Goal: Task Accomplishment & Management: Complete application form

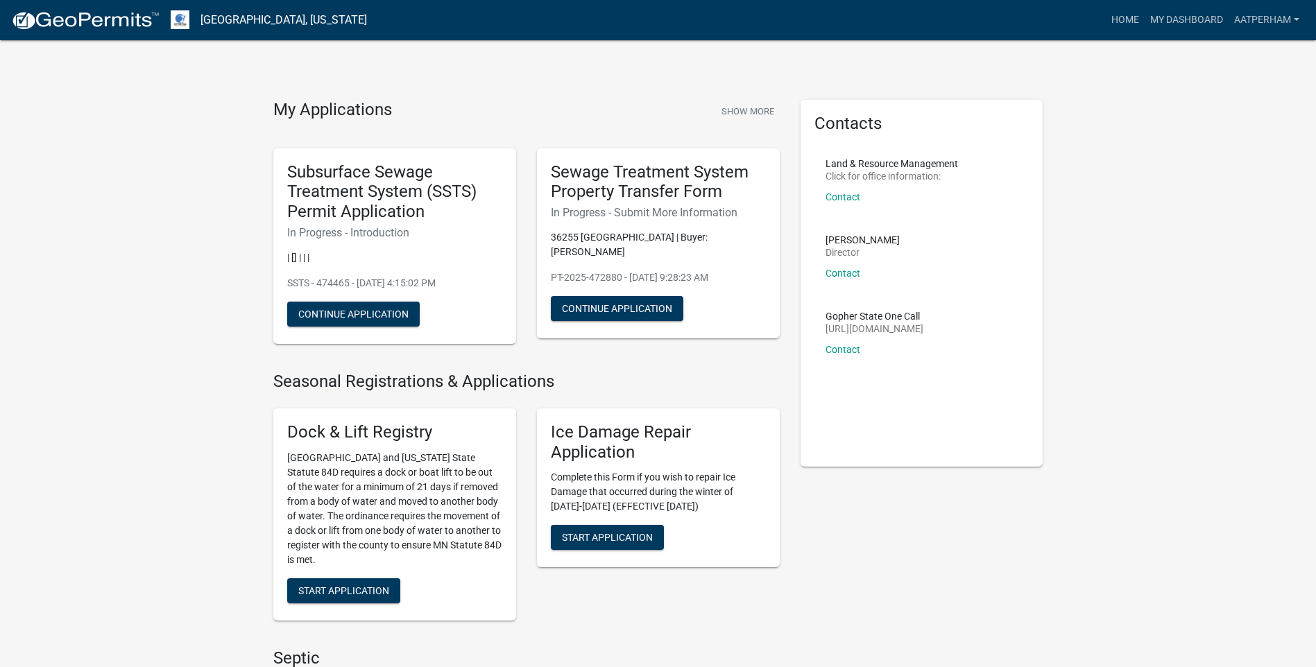
scroll to position [485, 0]
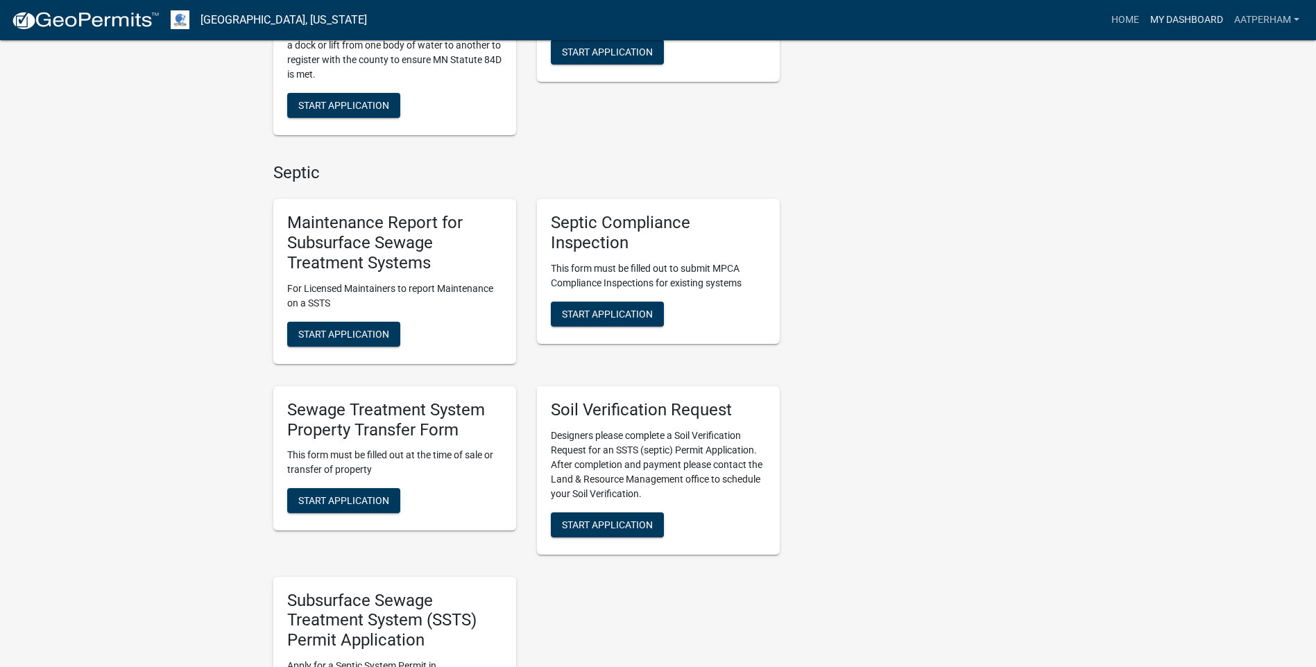
click at [1186, 26] on link "My Dashboard" at bounding box center [1186, 20] width 84 height 26
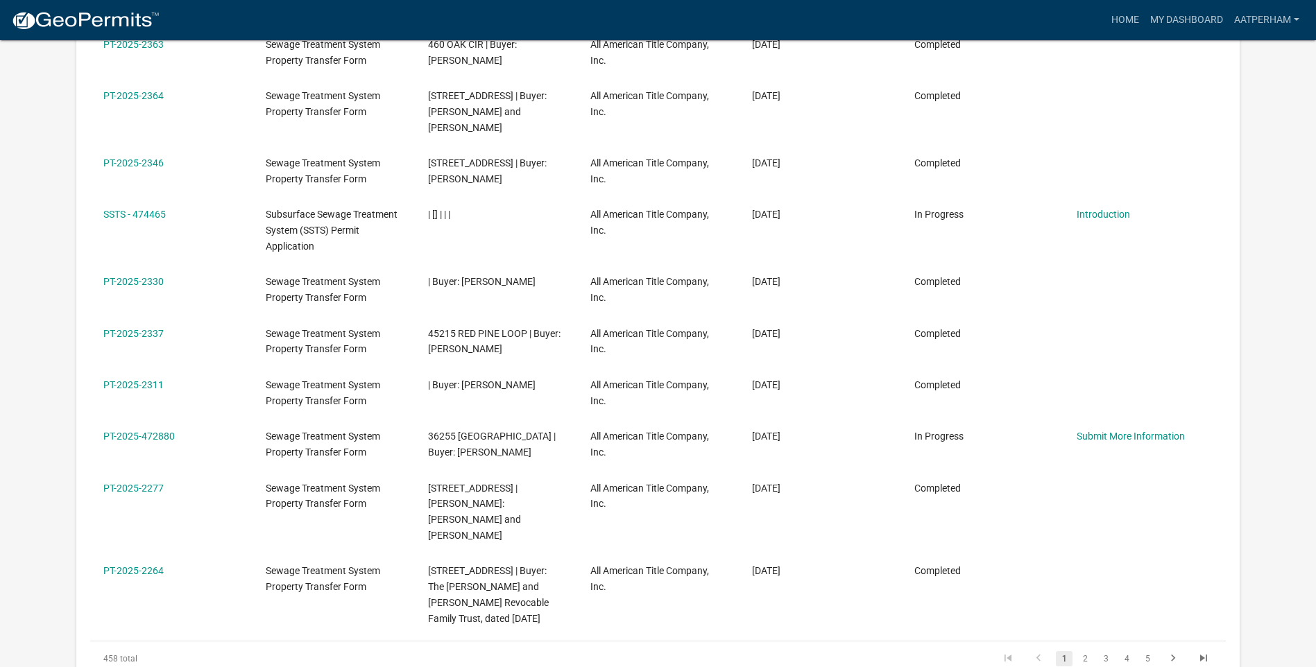
scroll to position [387, 0]
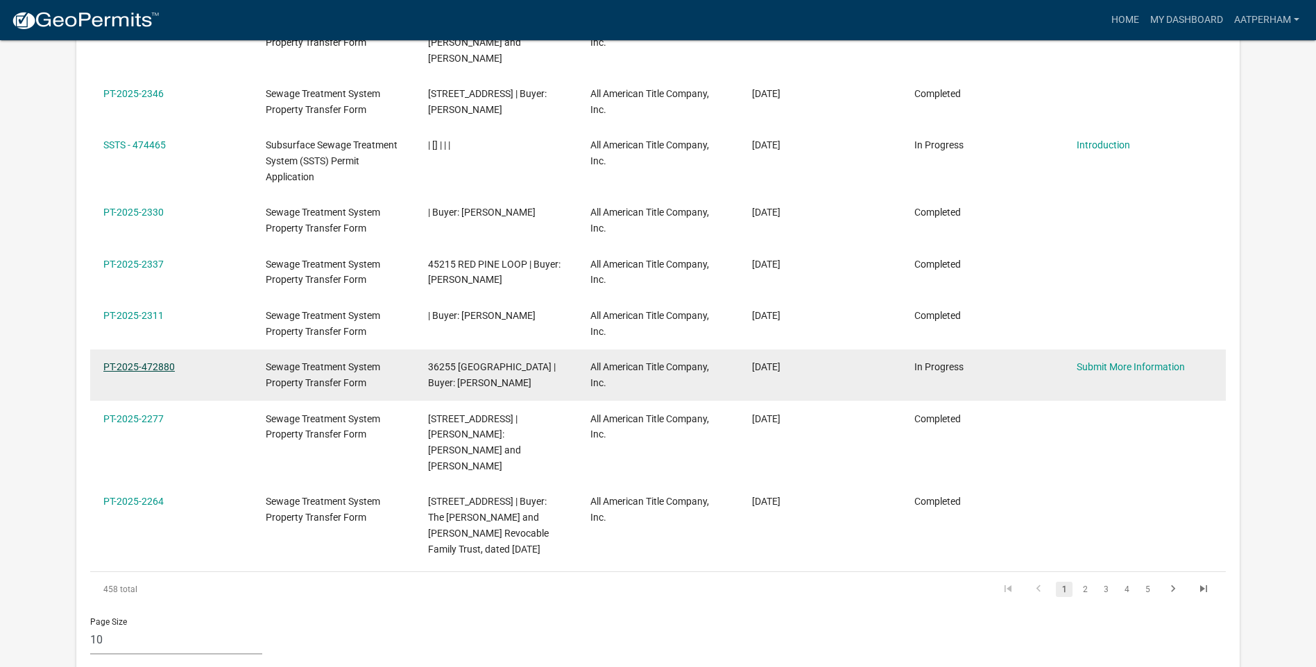
click at [125, 361] on link "PT-2025-472880" at bounding box center [138, 366] width 71 height 11
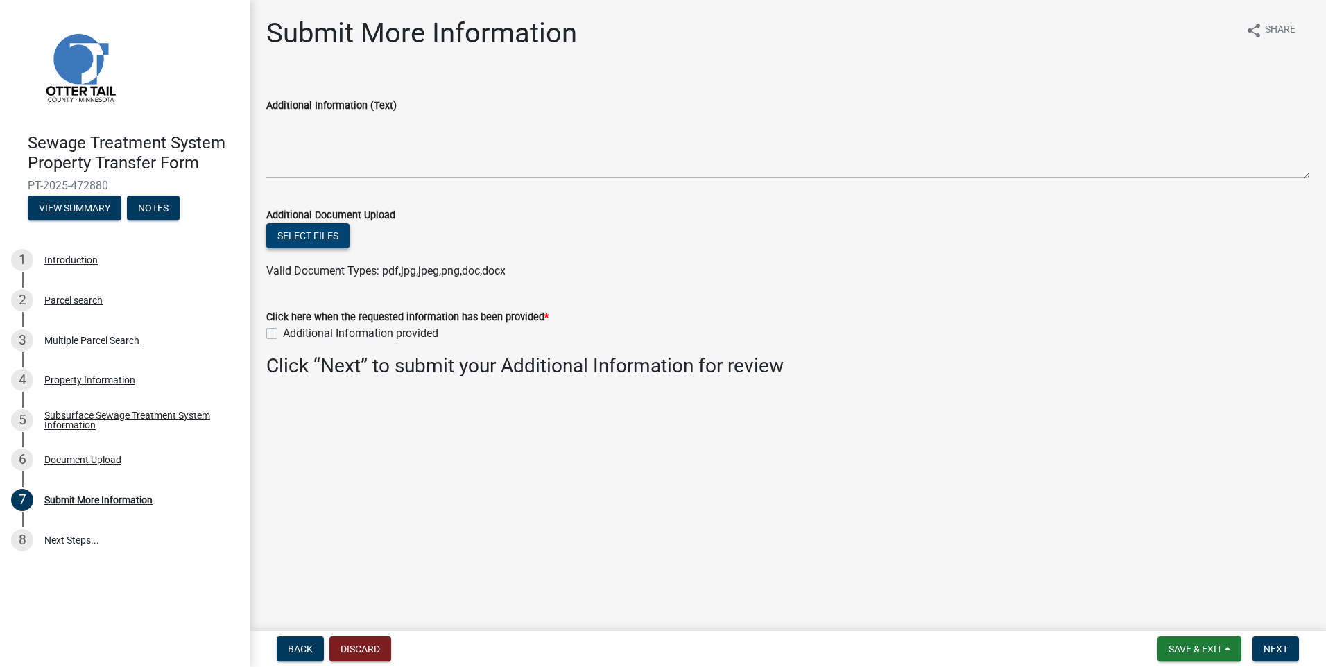
click at [327, 229] on button "Select files" at bounding box center [307, 235] width 83 height 25
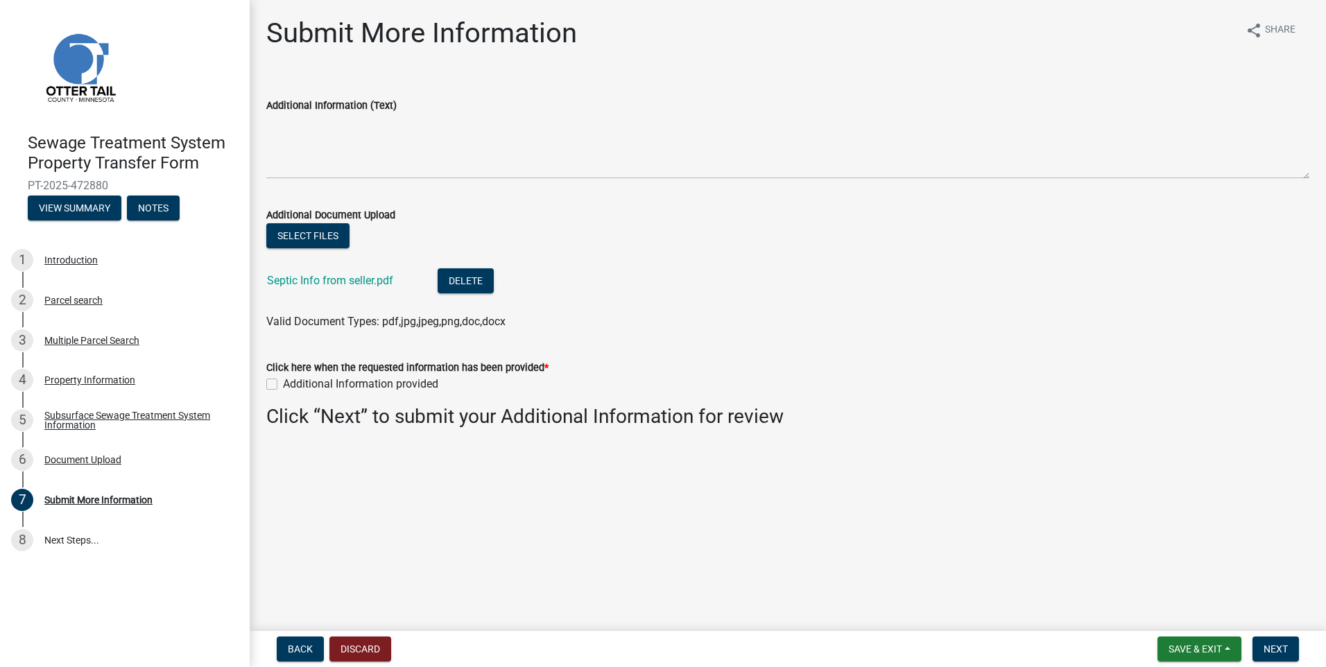
click at [273, 376] on div "Additional Information provided" at bounding box center [787, 384] width 1043 height 17
click at [283, 382] on label "Additional Information provided" at bounding box center [360, 384] width 155 height 17
click at [283, 382] on input "Additional Information provided" at bounding box center [287, 380] width 9 height 9
checkbox input "true"
click at [1269, 650] on span "Next" at bounding box center [1276, 649] width 24 height 11
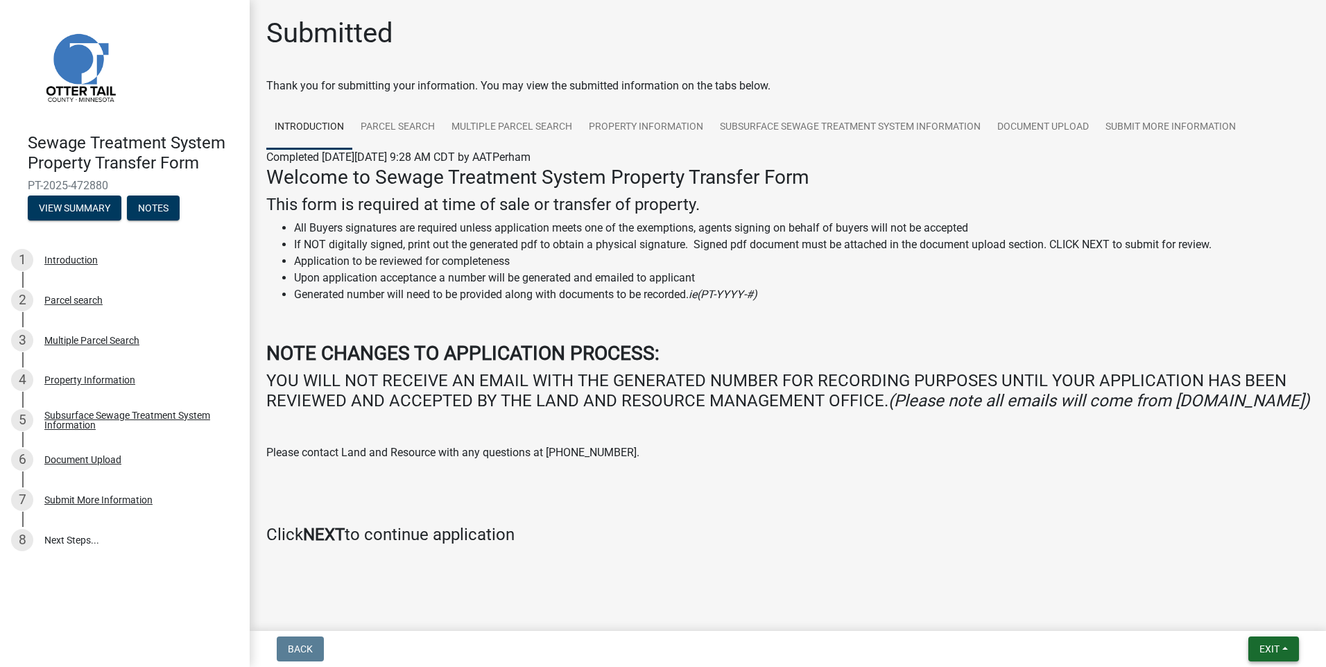
click at [1297, 648] on button "Exit" at bounding box center [1273, 649] width 51 height 25
click at [1223, 625] on button "Save & Exit" at bounding box center [1243, 612] width 111 height 33
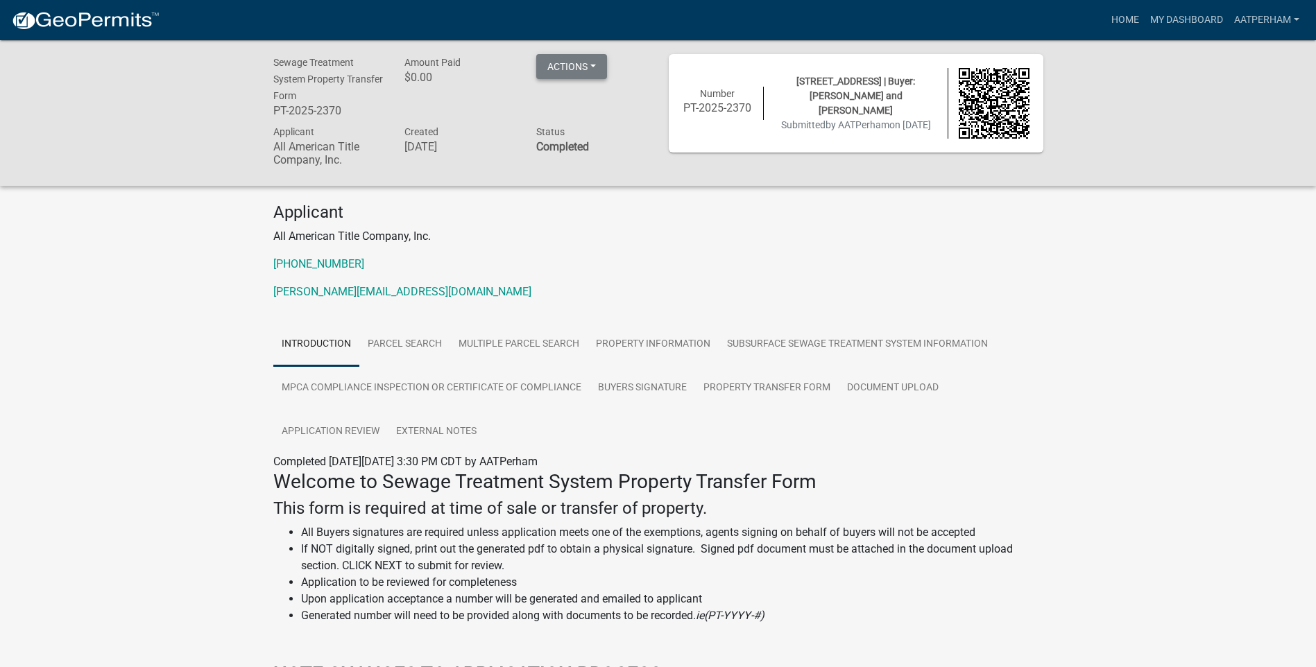
click at [564, 60] on button "Actions" at bounding box center [571, 66] width 71 height 25
click at [592, 109] on link "Printer Friendly" at bounding box center [591, 102] width 111 height 33
